Goal: Find contact information: Obtain details needed to contact an individual or organization

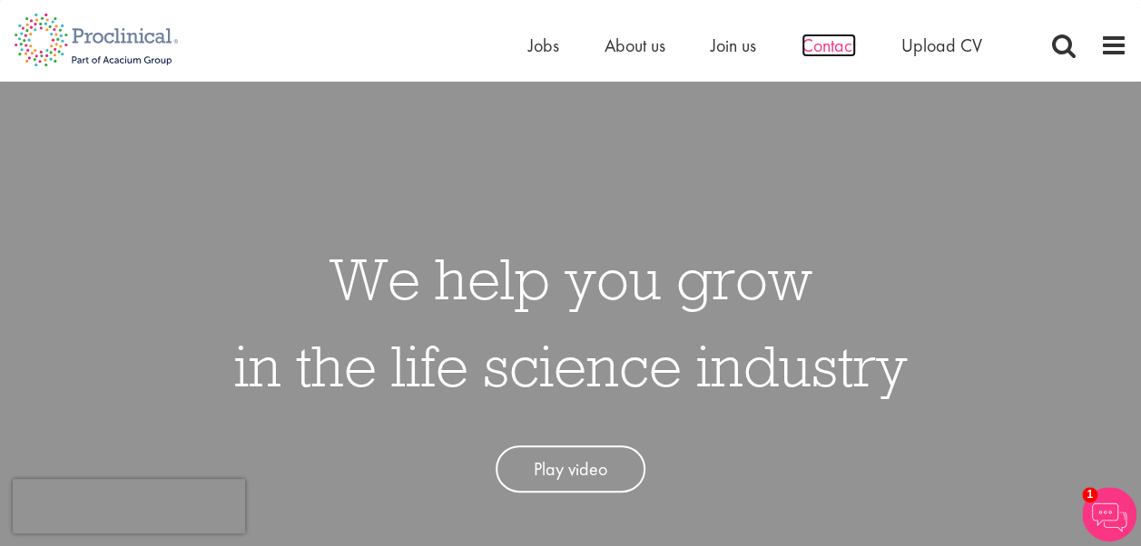
click at [839, 44] on span "Contact" at bounding box center [829, 46] width 54 height 24
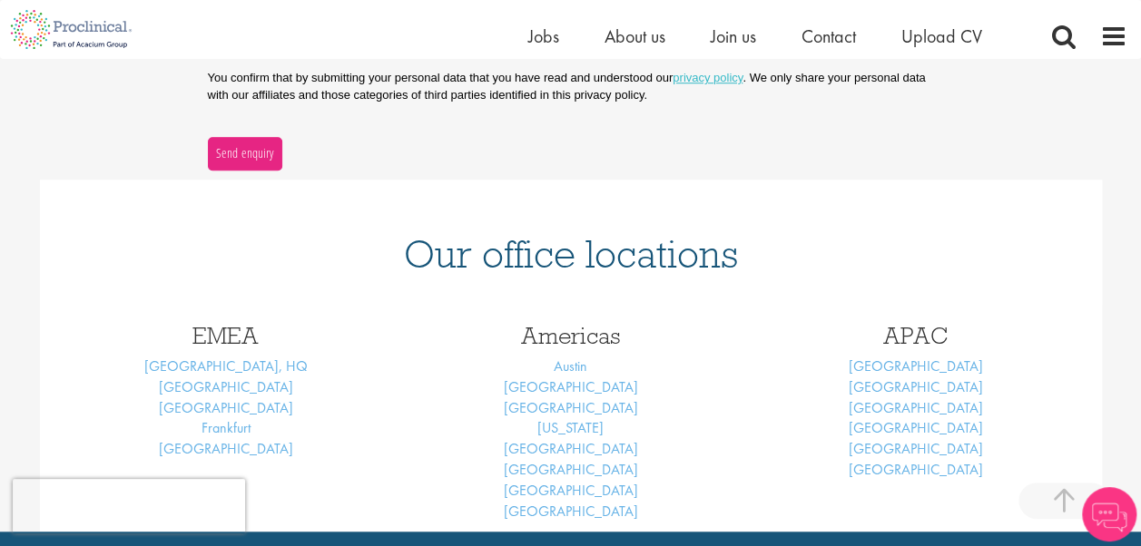
scroll to position [726, 0]
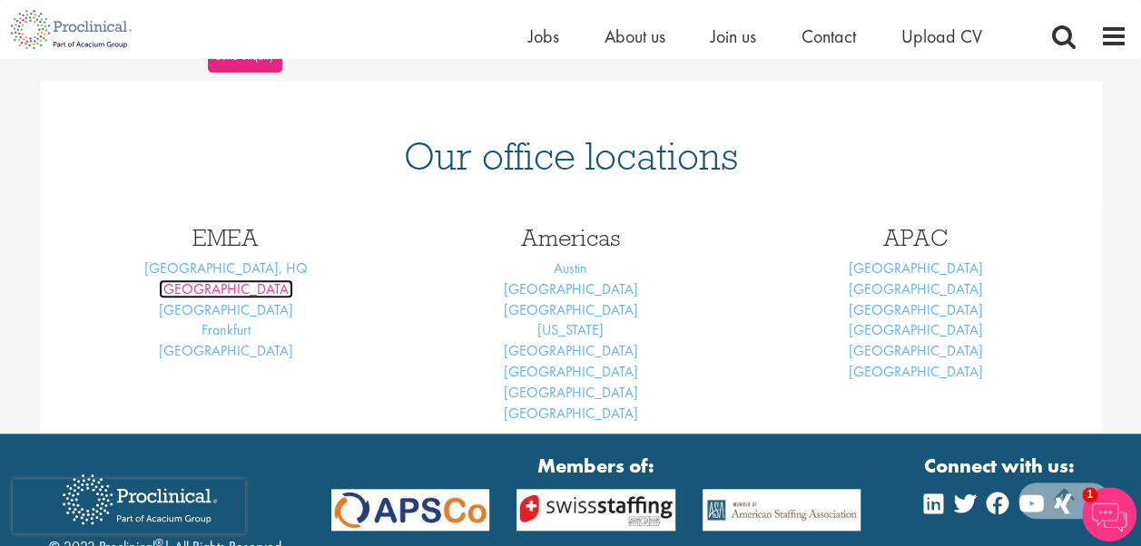
click at [211, 290] on link "Basel" at bounding box center [226, 289] width 134 height 19
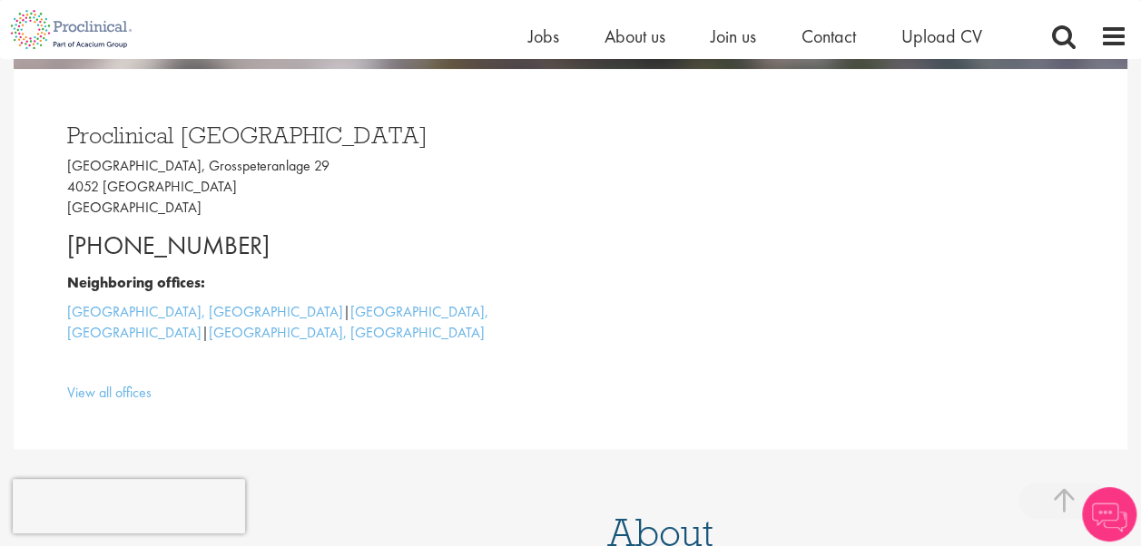
scroll to position [454, 0]
drag, startPoint x: 66, startPoint y: 162, endPoint x: 310, endPoint y: 174, distance: 244.5
click at [310, 174] on p "Grosspeter Tower, Grosspeteranlage 29 4052 Basel Switzerland" at bounding box center [312, 187] width 490 height 63
copy p "Grosspeter Tower, Grosspeteranlage 29"
drag, startPoint x: 255, startPoint y: 251, endPoint x: 31, endPoint y: 247, distance: 224.2
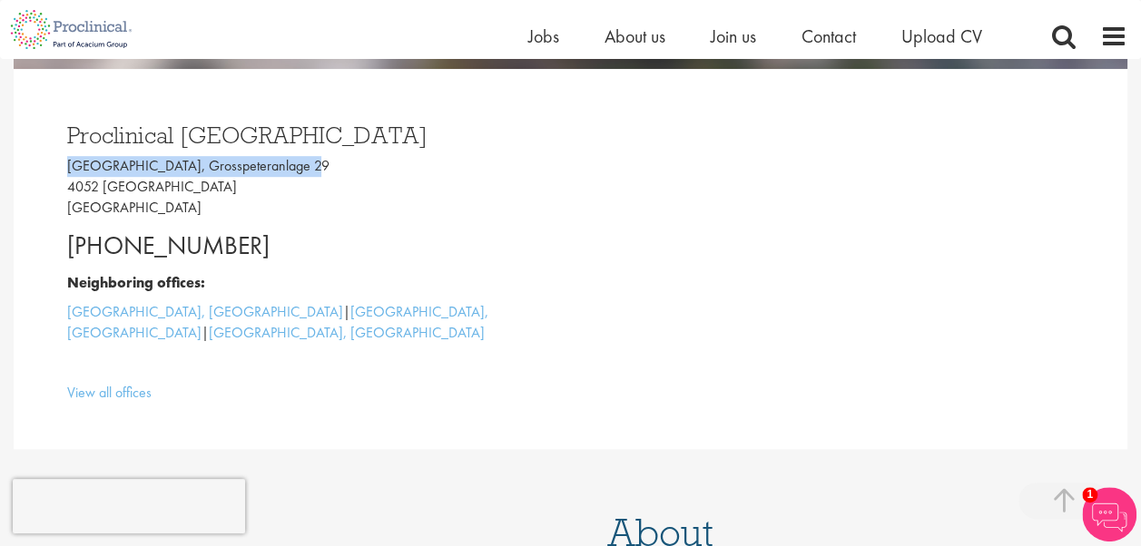
click at [31, 247] on div "Proclinical Switzerland Grosspeter Tower, Grosspeteranlage 29 4052 Basel Switze…" at bounding box center [571, 259] width 1114 height 380
copy p "+41 61 508 7070"
